Goal: Task Accomplishment & Management: Use online tool/utility

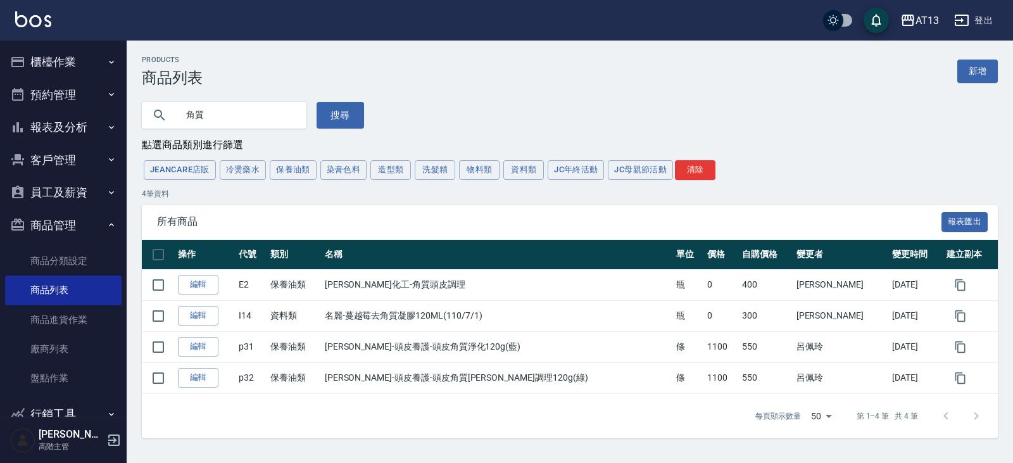
drag, startPoint x: 225, startPoint y: 113, endPoint x: 118, endPoint y: 105, distance: 107.2
click at [120, 105] on div "AT13 登出 櫃檯作業 打帳單 帳單列表 掛單列表 座位開單 營業儀表板 現金收支登錄 高階收支登錄 材料自購登錄 每日結帳 排班表 現場電腦打卡 掃碼打卡…" at bounding box center [506, 231] width 1013 height 463
click at [930, 23] on div "AT13" at bounding box center [926, 21] width 23 height 16
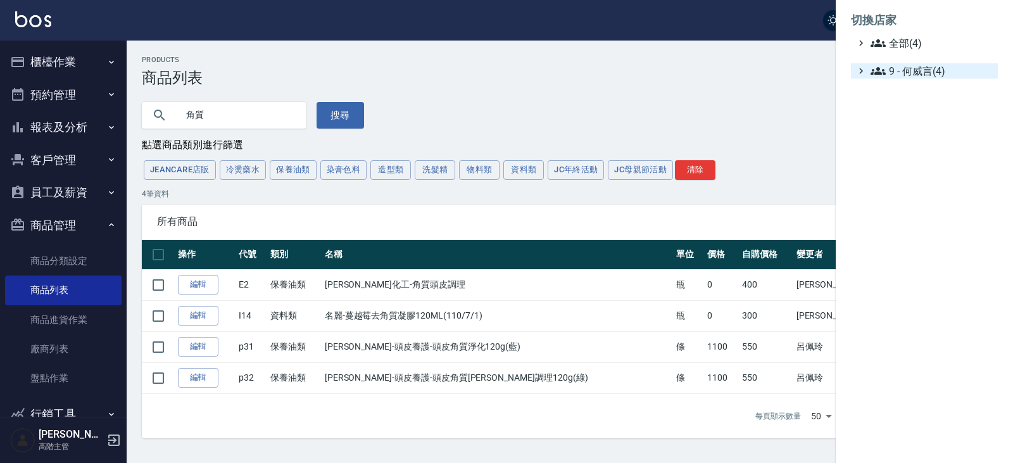
click at [920, 75] on span "9 - 何威言(4)" at bounding box center [931, 70] width 122 height 15
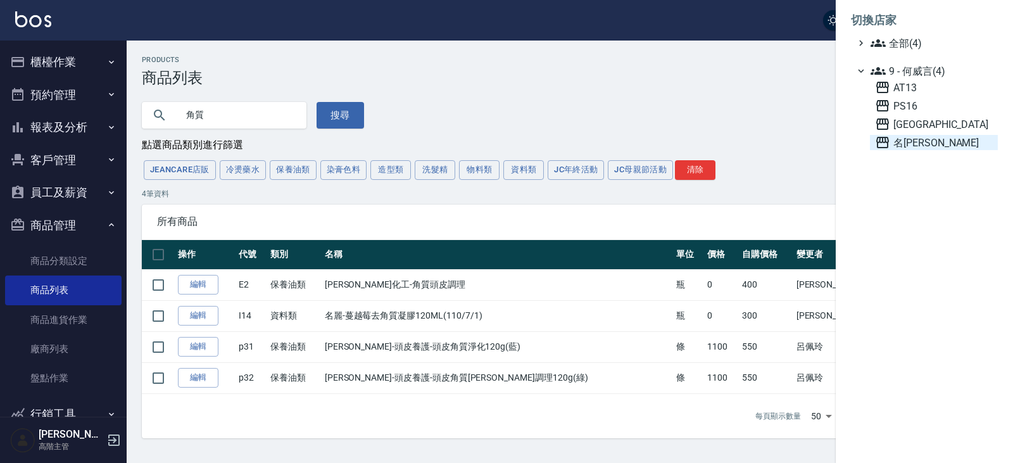
click at [923, 141] on span "名[PERSON_NAME]" at bounding box center [934, 142] width 118 height 15
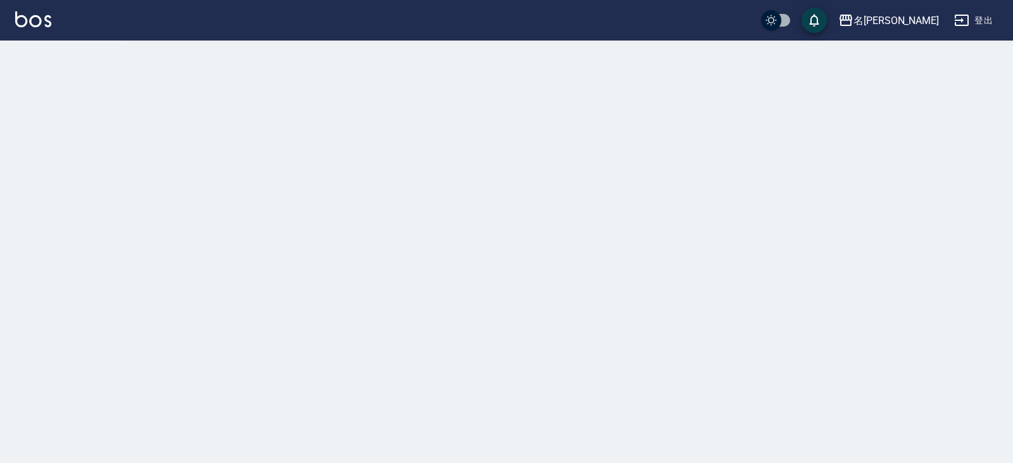
click at [52, 239] on div at bounding box center [506, 231] width 1013 height 463
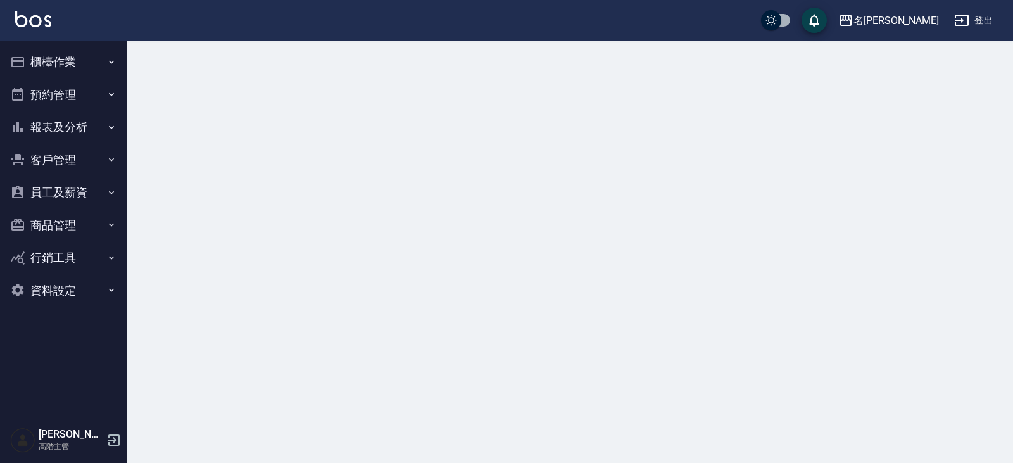
click at [59, 223] on button "商品管理" at bounding box center [63, 225] width 116 height 33
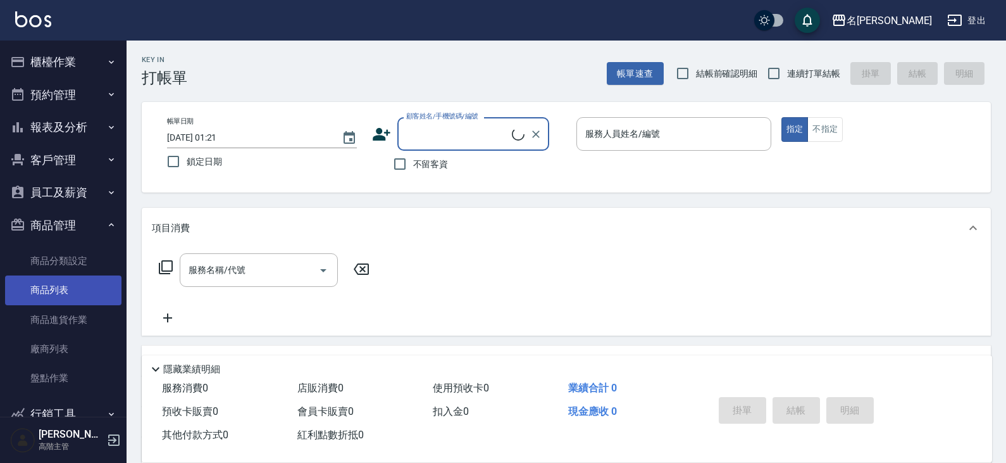
click at [72, 290] on link "商品列表" at bounding box center [63, 289] width 116 height 29
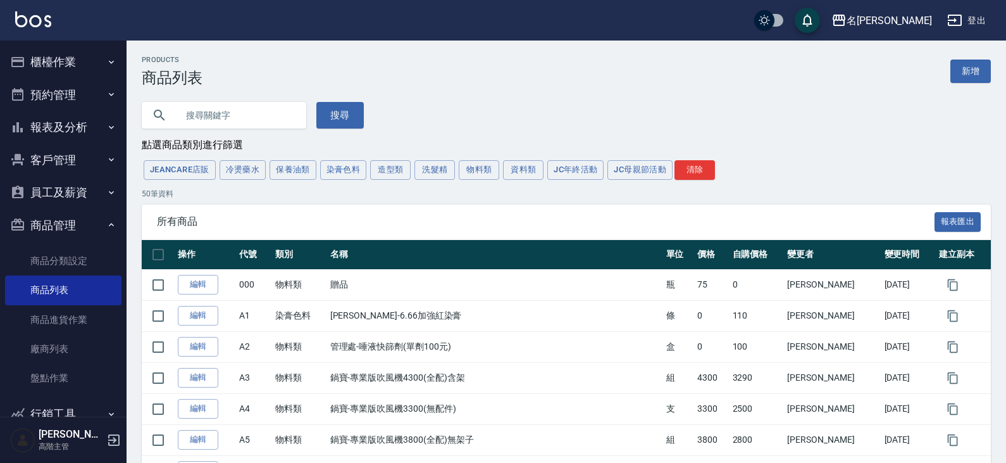
click at [263, 108] on input "text" at bounding box center [236, 115] width 119 height 34
type input "露"
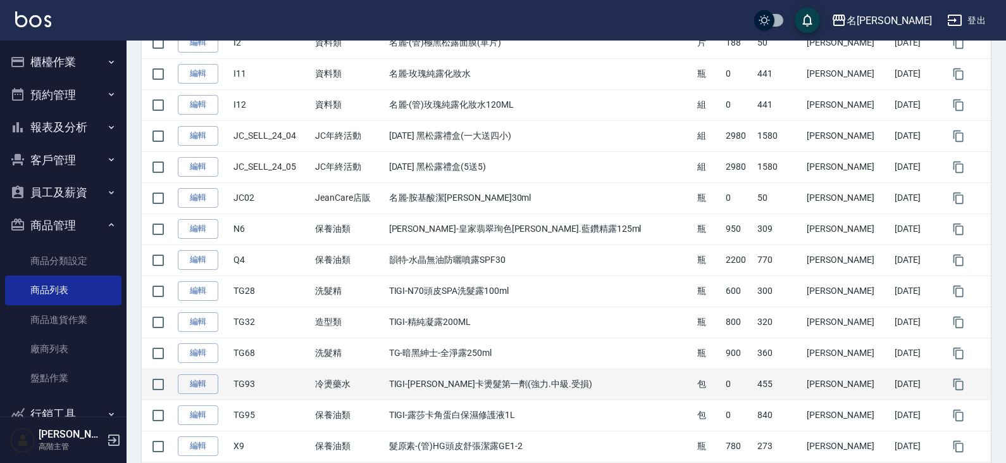
scroll to position [303, 0]
